Goal: Transaction & Acquisition: Purchase product/service

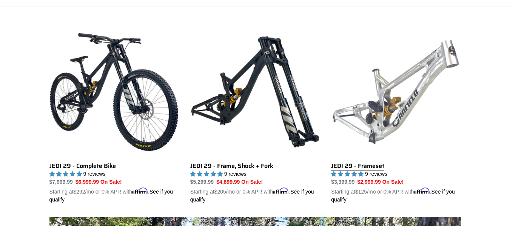
scroll to position [198, 0]
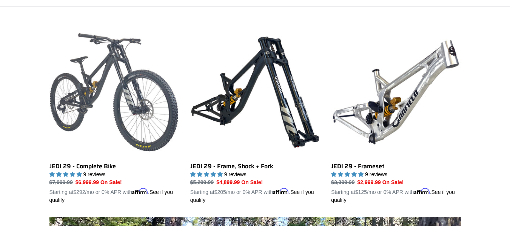
click at [88, 106] on link "JEDI 29 - Complete Bike" at bounding box center [115, 116] width 130 height 177
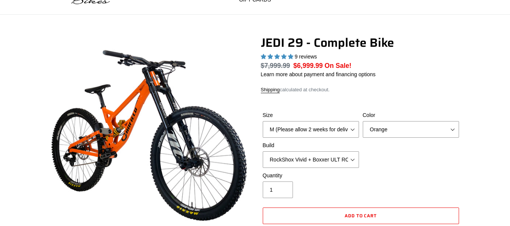
select select "highest-rating"
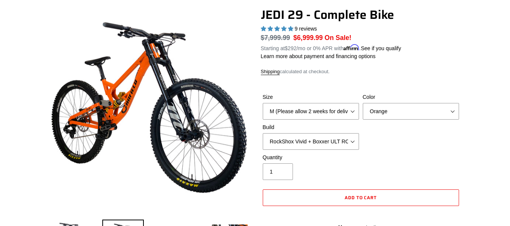
scroll to position [70, 0]
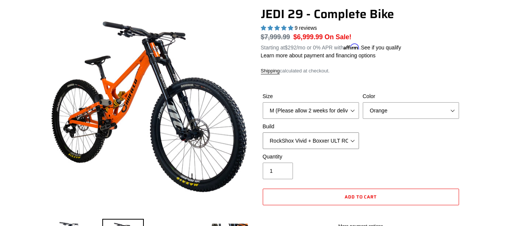
click at [339, 141] on select "RockShox Vivid + Boxxer ULT RC2 C3 200 + SRAM XO RockShox Vivid + Boxxer ULT RC…" at bounding box center [311, 141] width 96 height 17
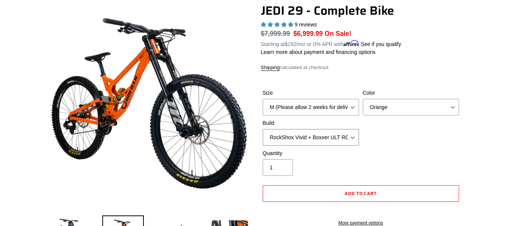
scroll to position [74, 0]
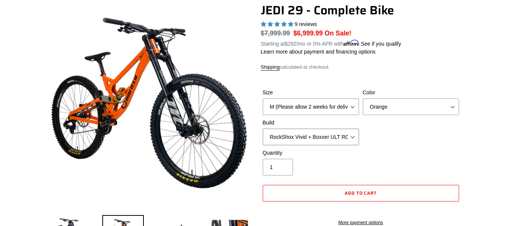
click at [342, 133] on select "RockShox Vivid + Boxxer ULT RC2 C3 200 + SRAM XO RockShox Vivid + Boxxer ULT RC…" at bounding box center [311, 137] width 96 height 17
select select "Fox DHX2 + Fox 40 Float Grip 2 203 + SRAM XO"
click at [263, 129] on select "RockShox Vivid + Boxxer ULT RC2 C3 200 + SRAM XO RockShox Vivid + Boxxer ULT RC…" at bounding box center [311, 137] width 96 height 17
click at [355, 108] on select "M (Please allow 2 weeks for delivery) L (Please allow 2 weeks for delivery) XL …" at bounding box center [311, 107] width 96 height 17
select select "L (Please allow 2 weeks for delivery)"
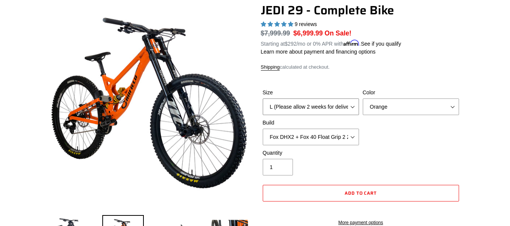
click at [263, 99] on select "M (Please allow 2 weeks for delivery) L (Please allow 2 weeks for delivery) XL …" at bounding box center [311, 107] width 96 height 17
click at [402, 101] on select "Orange Stealth Black Raw" at bounding box center [411, 107] width 96 height 17
select select "Raw"
click at [363, 99] on select "Orange Stealth Black Raw" at bounding box center [411, 107] width 96 height 17
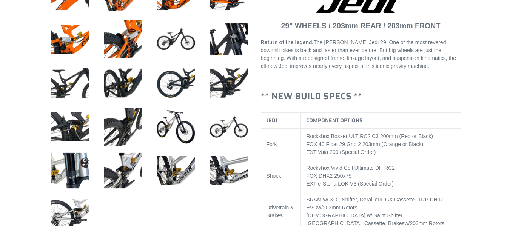
scroll to position [366, 0]
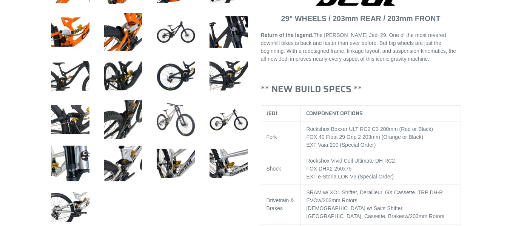
click at [186, 118] on img at bounding box center [176, 120] width 42 height 42
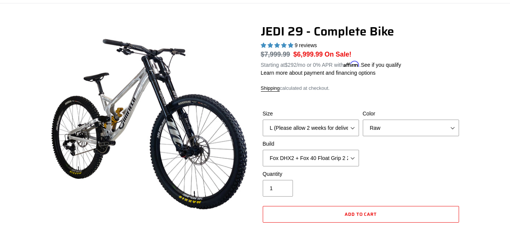
scroll to position [53, 0]
